Goal: Task Accomplishment & Management: Complete application form

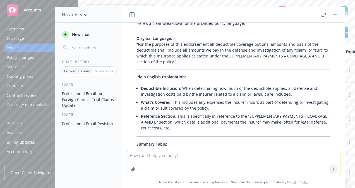
scroll to position [425, 0]
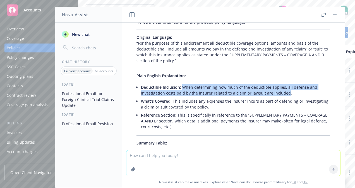
drag, startPoint x: 182, startPoint y: 86, endPoint x: 284, endPoint y: 91, distance: 102.2
click at [284, 91] on li "Deductible Inclusion : When determining how much of the deductible applies, all…" at bounding box center [235, 90] width 189 height 14
copy li "When determining how much of the deductible applies, all defense and investigat…"
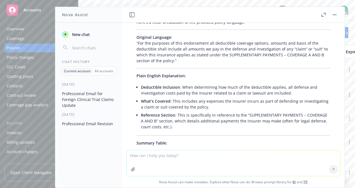
click at [160, 157] on textarea at bounding box center [233, 163] width 214 height 26
type textarea "Make this sound more professional"
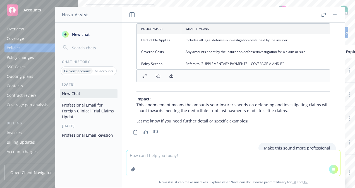
scroll to position [547, 0]
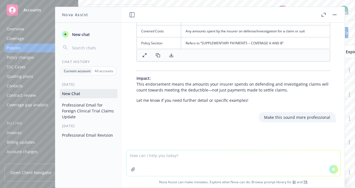
click at [156, 156] on textarea at bounding box center [233, 163] width 214 height 26
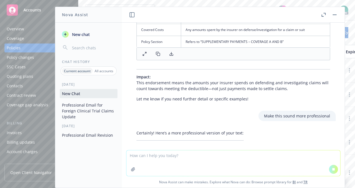
scroll to position [550, 0]
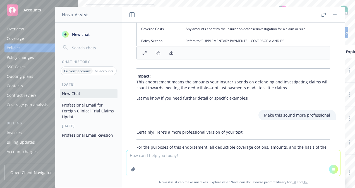
paste textarea "Lorem Ipsu, Do sit a consecte adipisci elit sed doeiusm. T inci utlabo et dolor…"
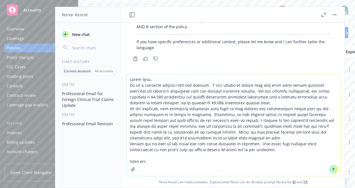
scroll to position [728, 0]
type textarea "Lorem Ipsu, Do sit a consecte adipisci elit sed doeiusm. T inci utlabo et dolor…"
click at [329, 170] on button at bounding box center [333, 169] width 9 height 9
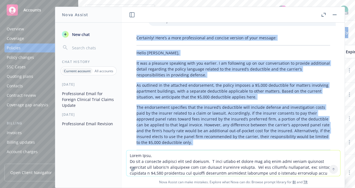
scroll to position [862, 0]
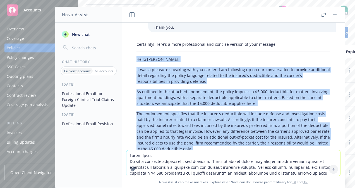
drag, startPoint x: 158, startPoint y: 117, endPoint x: 133, endPoint y: 49, distance: 71.6
click at [133, 49] on div "Certainly! Here’s a more professional and concise version of your message: Hell…" at bounding box center [233, 112] width 205 height 146
copy div "Lorem Ipsu, Do sit a consecte adipisci elit sed doeiusm. T in utlaboree do ma a…"
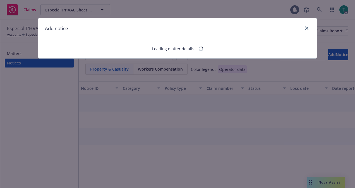
select select "EMPLOYMENT_PRACTICES_LIABILITY"
select select "open"
select select "CLAIM"
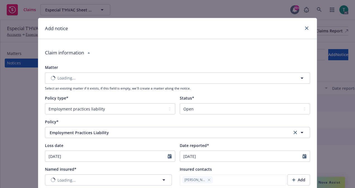
type textarea "x"
type textarea "Insured received notice for alleged: 1. Retaliation 2. Constructive Discharge a…"
type textarea "x"
type textarea "Insured received notice for alleged: 1. Retaliation 2. Constructive Discharge a…"
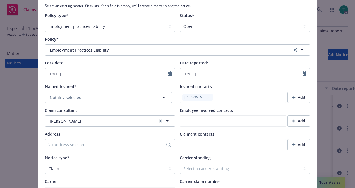
scroll to position [83, 0]
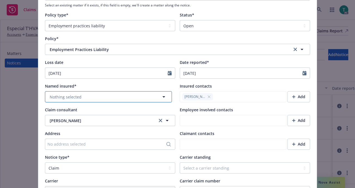
click at [79, 97] on button "Nothing selected" at bounding box center [108, 96] width 127 height 11
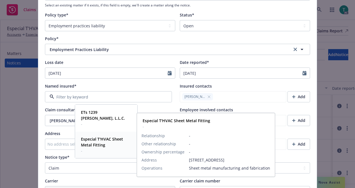
click at [115, 145] on span "Especial T'HVAC Sheet Metal Fitting" at bounding box center [105, 142] width 49 height 12
type textarea "x"
type textarea "Insured received notice for alleged: 1. Retaliation 2. Constructive Discharge a…"
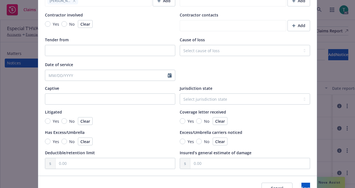
scroll to position [531, 0]
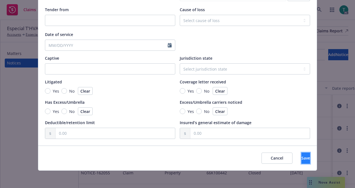
click at [301, 156] on span "Save" at bounding box center [305, 157] width 9 height 5
type textarea "x"
type textarea "Insured received notice for alleged: 1. Retaliation 2. Constructive Discharge a…"
type textarea "x"
type textarea "Insured received notice for alleged: 1. Retaliation 2. Constructive Discharge a…"
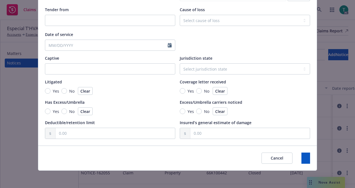
type textarea "x"
type textarea "Insured received notice for alleged: 1. Retaliation 2. Constructive Discharge a…"
type textarea "x"
type textarea "Insured received notice for alleged: 1. Retaliation 2. Constructive Discharge a…"
